Goal: Complete application form

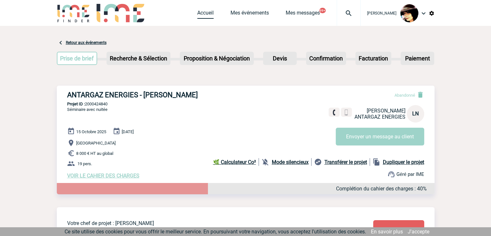
click at [201, 16] on link "Accueil" at bounding box center [205, 14] width 16 height 9
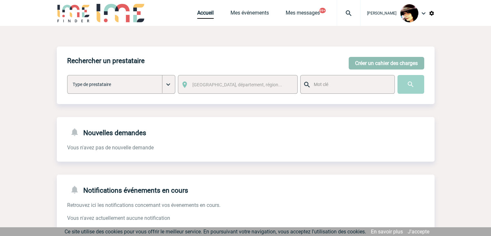
click at [367, 59] on button "Créer un cahier des charges" at bounding box center [387, 63] width 76 height 13
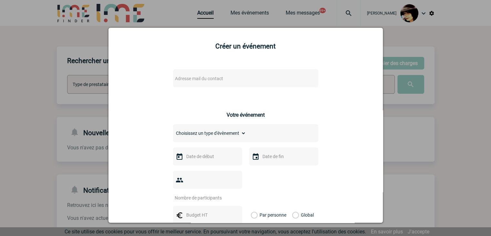
click at [224, 79] on span "Adresse mail du contact" at bounding box center [228, 78] width 113 height 9
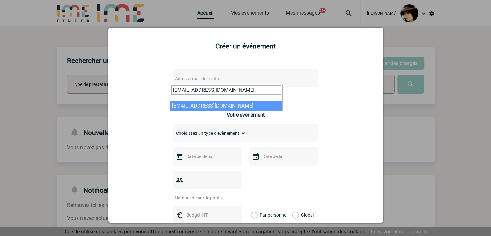
type input "raphaelle.brocquet2@pfizer.com"
select select "112497"
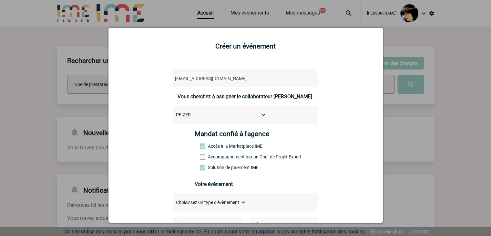
click at [201, 160] on span at bounding box center [202, 156] width 5 height 5
click at [0, 0] on input "Accompagnement par un Chef de Projet Expert" at bounding box center [0, 0] width 0 height 0
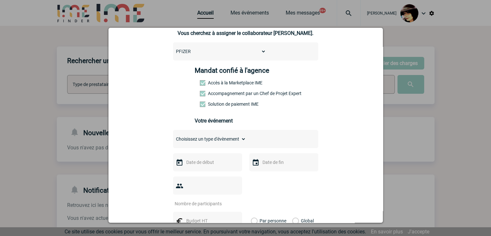
scroll to position [97, 0]
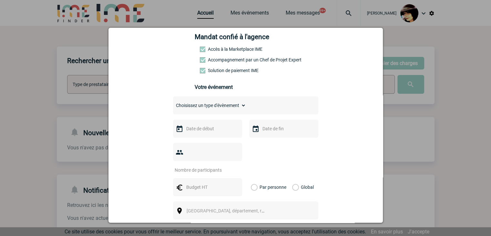
click at [175, 104] on select "Choisissez un type d'évènement Séminaire avec nuitée Séminaire sans nuitée Repa…" at bounding box center [209, 105] width 73 height 9
select select "3"
click at [173, 103] on select "Choisissez un type d'évènement Séminaire avec nuitée Séminaire sans nuitée Repa…" at bounding box center [209, 105] width 73 height 9
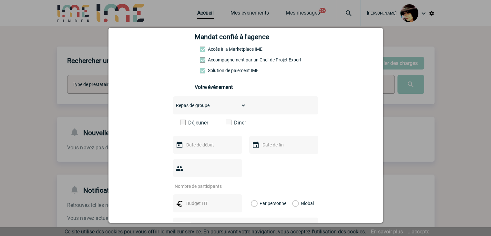
click at [226, 124] on span at bounding box center [228, 122] width 5 height 5
click at [0, 0] on input "Diner" at bounding box center [0, 0] width 0 height 0
click at [201, 148] on input "text" at bounding box center [207, 145] width 45 height 8
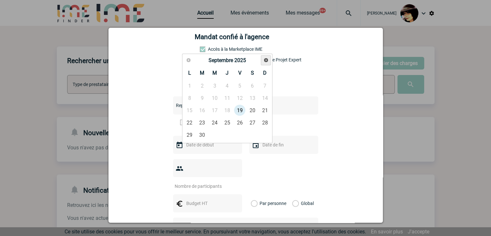
click at [262, 58] on link "Suivant" at bounding box center [266, 60] width 10 height 10
click at [203, 120] on link "18" at bounding box center [202, 123] width 12 height 12
type input "18-11-2025"
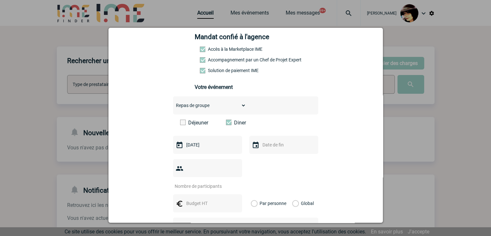
click at [193, 182] on input "number" at bounding box center [203, 186] width 61 height 8
type input "95"
drag, startPoint x: 187, startPoint y: 194, endPoint x: 188, endPoint y: 190, distance: 3.6
click at [187, 199] on input "text" at bounding box center [207, 203] width 45 height 8
type input "8550"
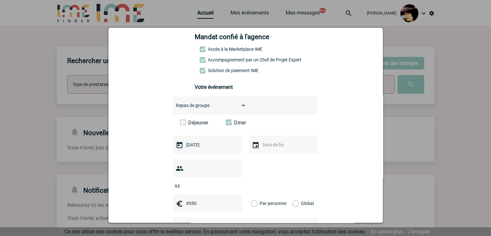
click at [292, 194] on label "Global" at bounding box center [294, 203] width 4 height 18
click at [0, 0] on input "Global" at bounding box center [0, 0] width 0 height 0
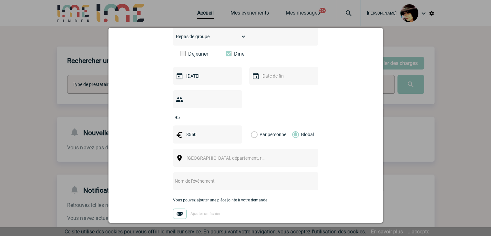
scroll to position [194, 0]
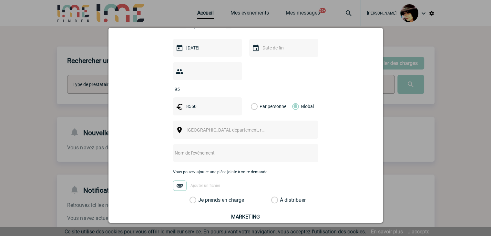
click at [204, 127] on span "[GEOGRAPHIC_DATA], département, région..." at bounding box center [232, 129] width 90 height 5
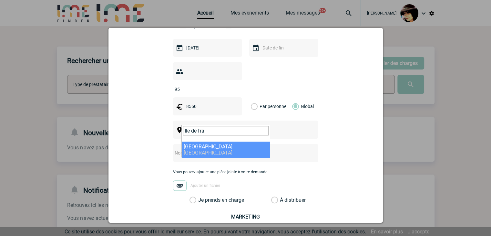
type input "Ile de fra"
select select "2"
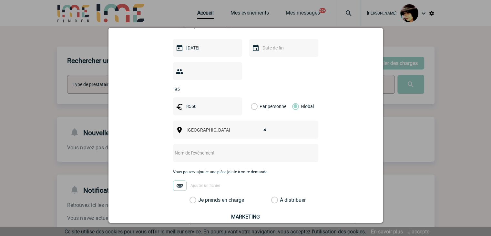
click at [219, 149] on input "text" at bounding box center [237, 153] width 128 height 8
paste input "Diner Pfizer le 18 novembre"
type input "Diner Pfizer le 18 novembre"
click at [273, 197] on label "À distribuer" at bounding box center [274, 200] width 7 height 6
click at [0, 0] on input "À distribuer" at bounding box center [0, 0] width 0 height 0
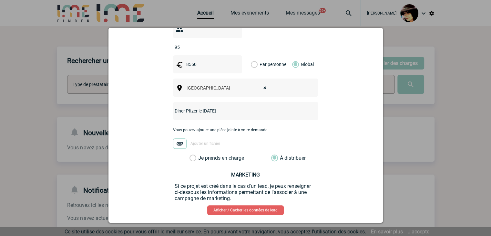
scroll to position [259, 0]
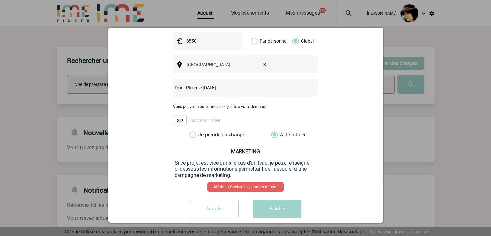
click at [275, 200] on button "Valider" at bounding box center [277, 209] width 48 height 18
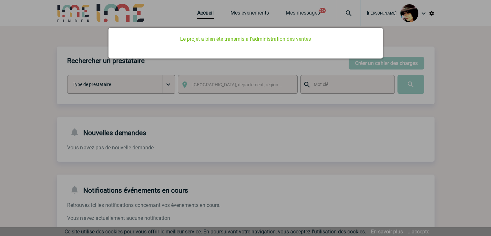
scroll to position [0, 0]
click at [288, 141] on div at bounding box center [245, 118] width 491 height 236
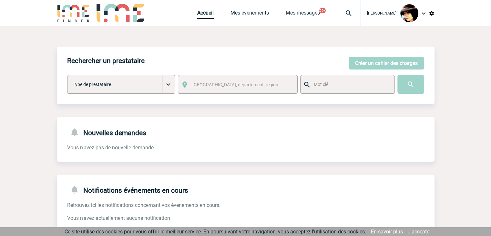
click at [202, 17] on link "Accueil" at bounding box center [205, 14] width 16 height 9
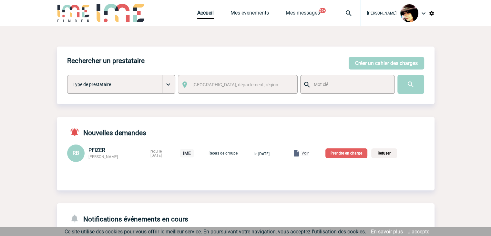
click at [309, 155] on span "Voir" at bounding box center [305, 153] width 7 height 5
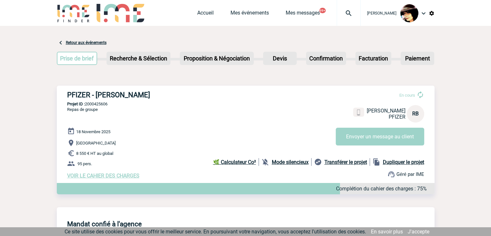
drag, startPoint x: 472, startPoint y: 67, endPoint x: 455, endPoint y: 65, distance: 16.9
click at [197, 10] on link "Accueil" at bounding box center [205, 14] width 16 height 9
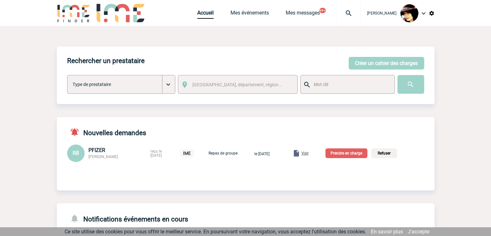
click at [347, 153] on p "Prendre en charge" at bounding box center [347, 153] width 42 height 10
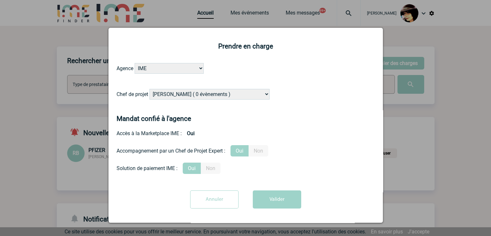
click at [196, 92] on select "[PERSON_NAME] ( 0 évènements ) [PERSON_NAME] ( 181 évènements ) [PERSON_NAME] (…" at bounding box center [210, 94] width 120 height 11
select select "132752"
click at [150, 89] on select "[PERSON_NAME] ( 0 évènements ) [PERSON_NAME] ( 181 évènements ) [PERSON_NAME] (…" at bounding box center [210, 94] width 120 height 11
click at [260, 199] on button "Valider" at bounding box center [277, 199] width 48 height 18
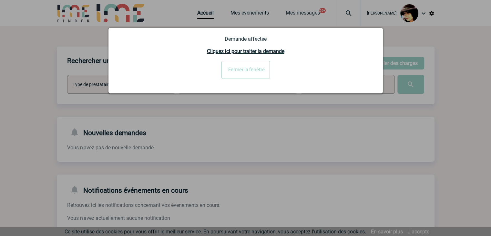
click at [240, 66] on input "Fermer la fenêtre" at bounding box center [246, 70] width 48 height 18
